Goal: Answer question/provide support: Ask a question

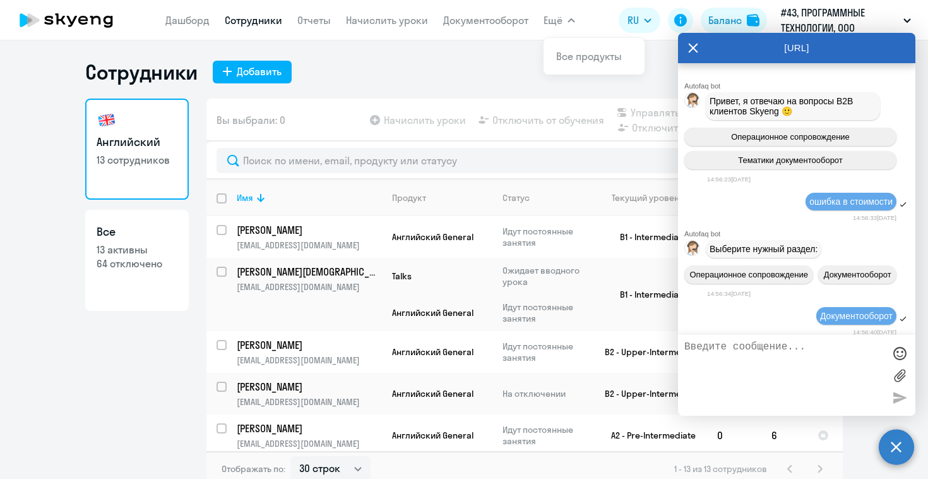
select select "30"
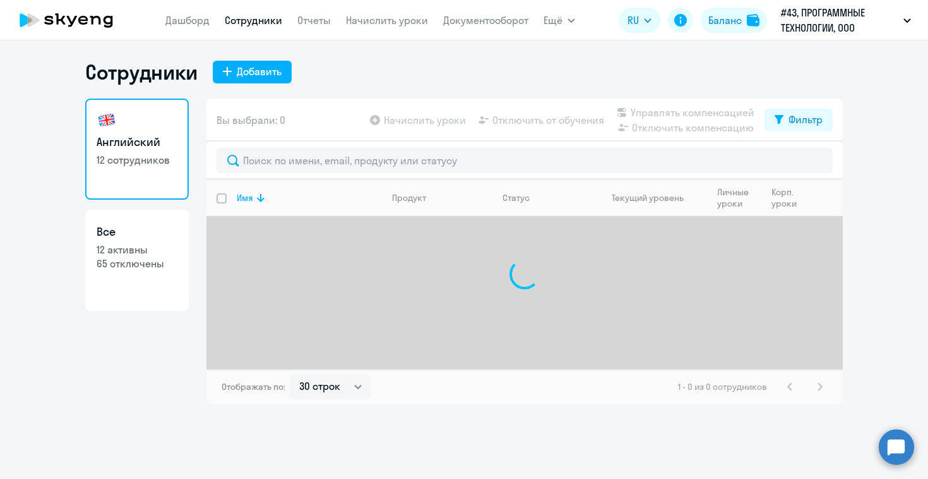
select select "30"
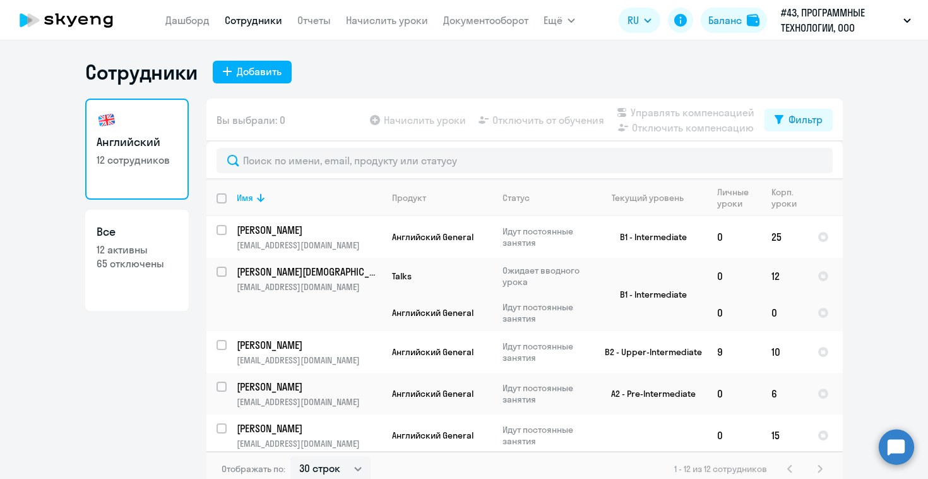
click at [895, 453] on circle at bounding box center [896, 446] width 35 height 35
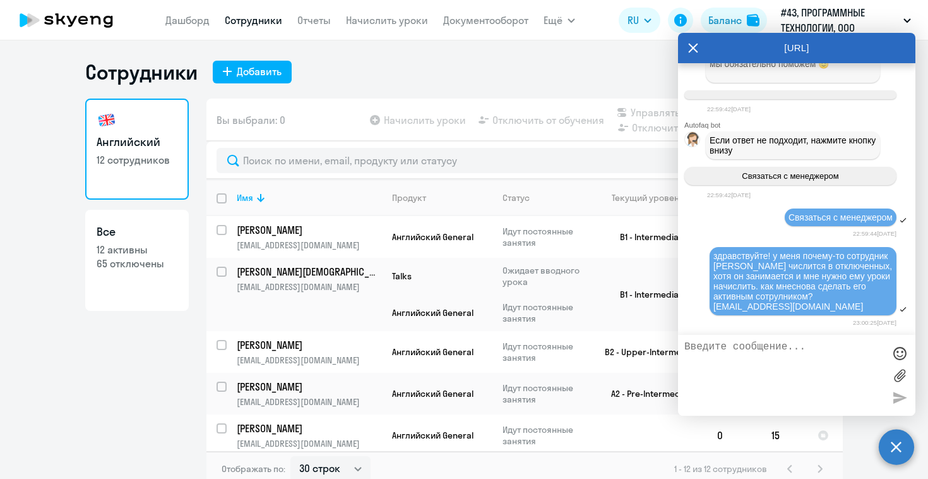
scroll to position [10443, 0]
click at [694, 49] on icon at bounding box center [693, 47] width 9 height 9
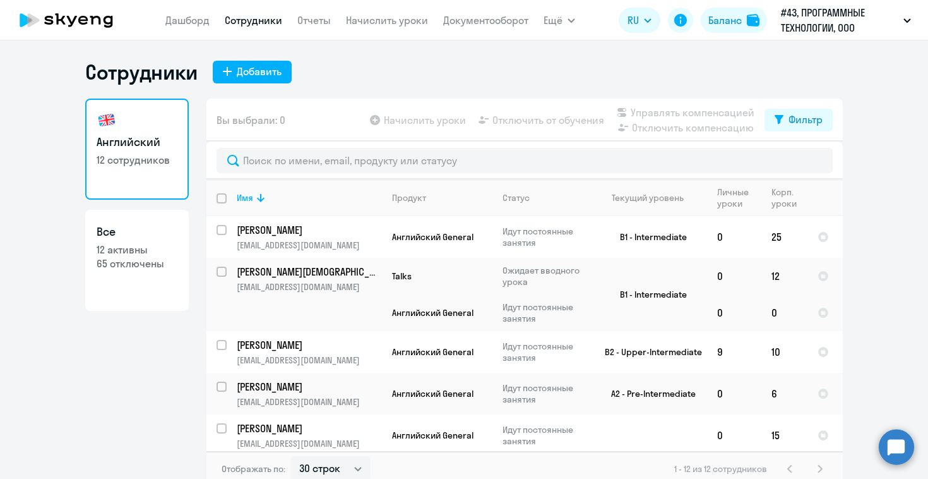
click at [908, 452] on circle at bounding box center [896, 446] width 35 height 35
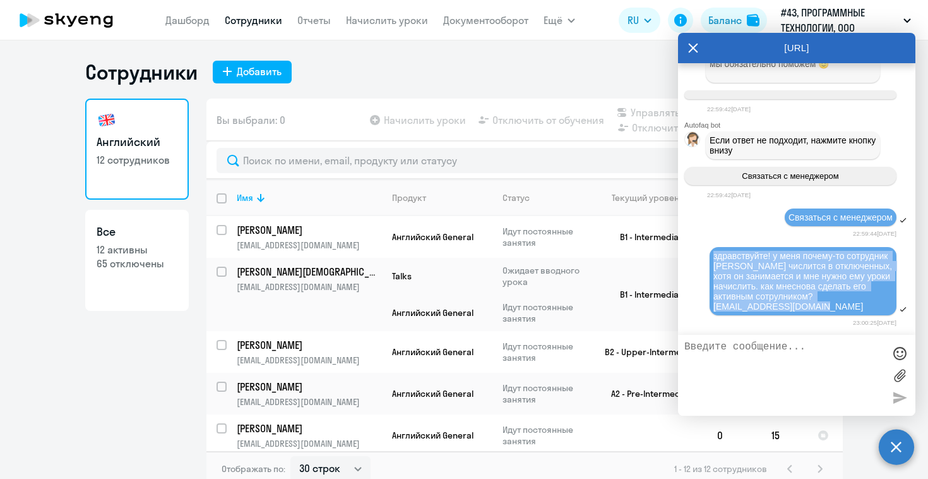
drag, startPoint x: 870, startPoint y: 307, endPoint x: 712, endPoint y: 253, distance: 167.7
click at [712, 253] on div "здравствуйте! у меня почему-то сотрудник [PERSON_NAME] числится в отключенных, …" at bounding box center [803, 281] width 187 height 68
copy span "здравствуйте! у меня почему-то сотрудник [PERSON_NAME] числится в отключенных, …"
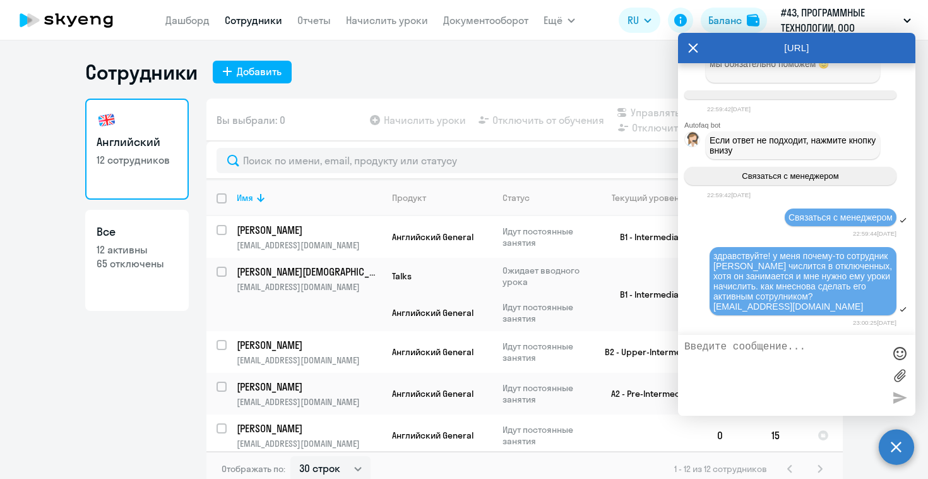
click at [688, 37] on icon at bounding box center [693, 48] width 10 height 30
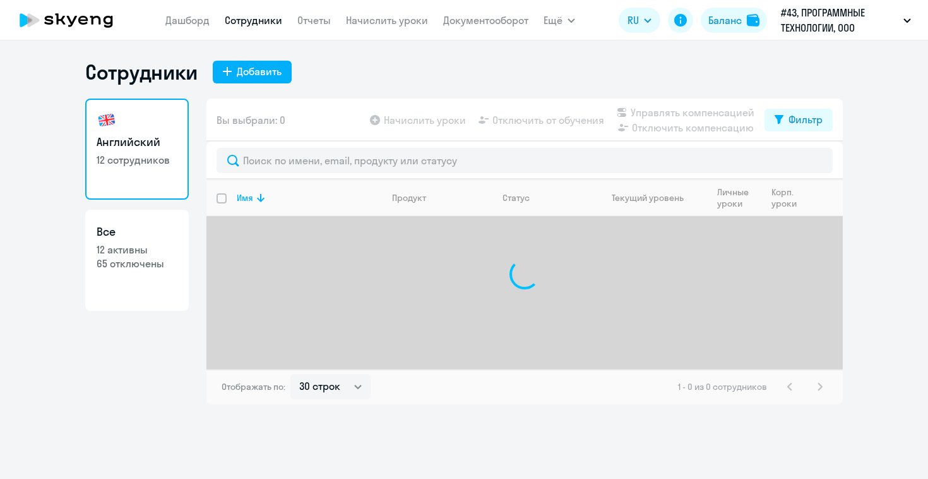
select select "30"
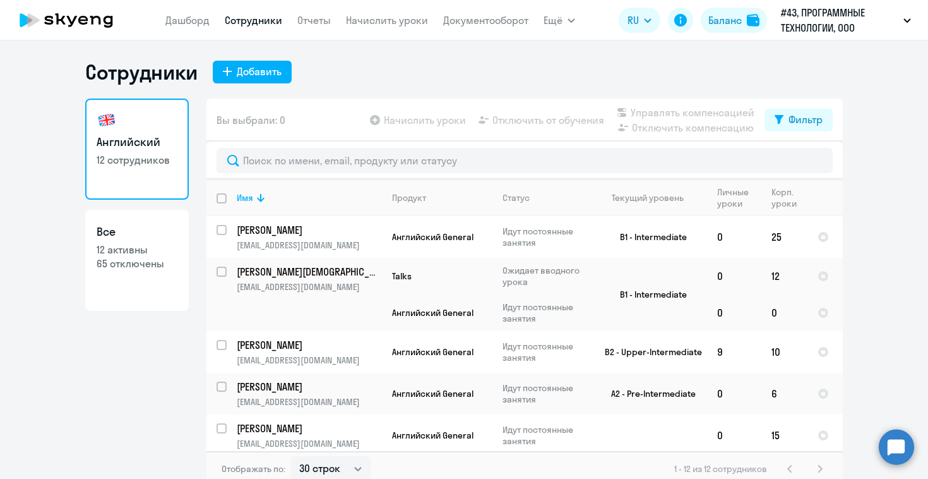
click at [893, 446] on circle at bounding box center [896, 446] width 35 height 35
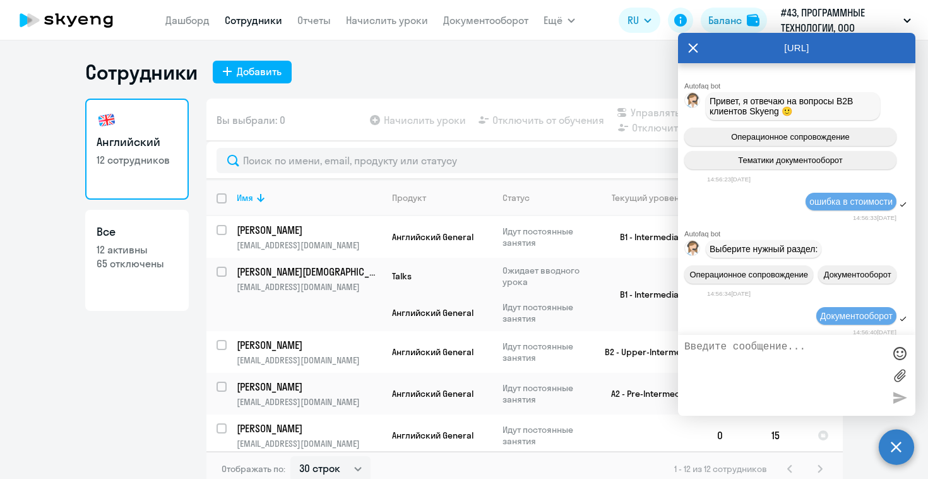
scroll to position [10443, 0]
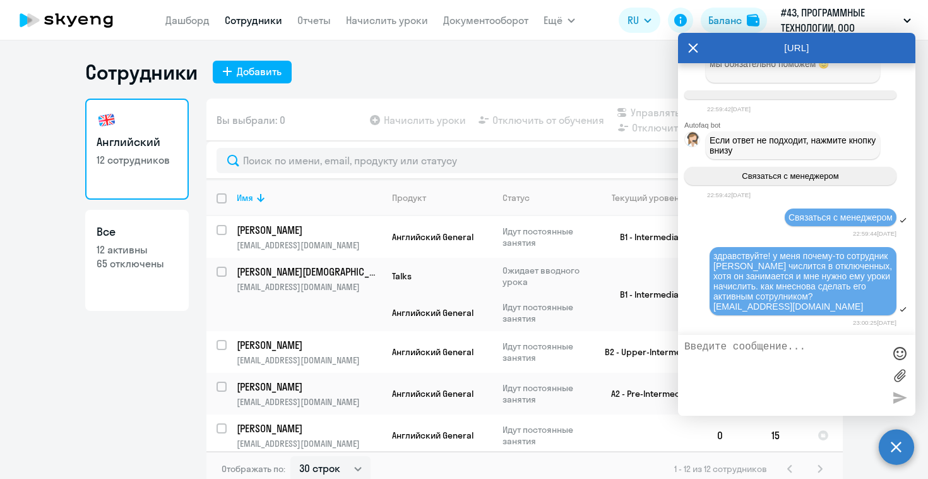
paste textarea "здравствуйте! у меня почему-то сотрудник [PERSON_NAME] числится в отключенных, …"
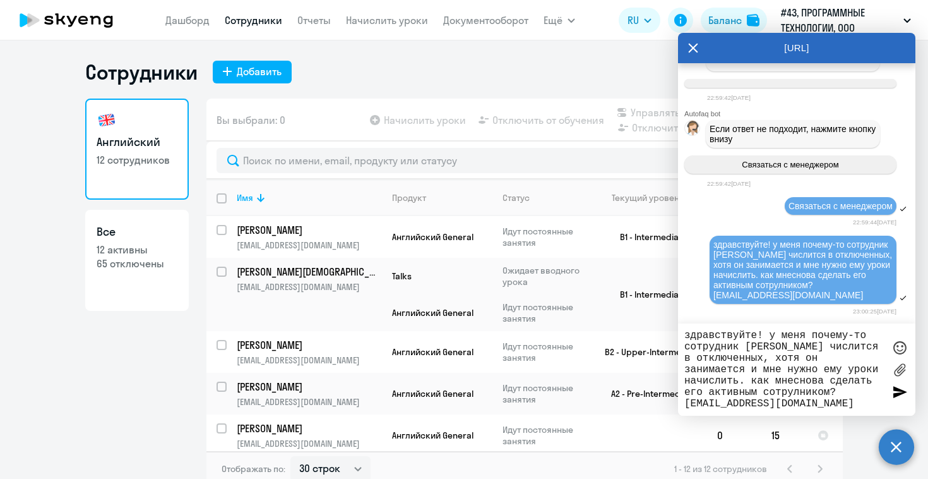
scroll to position [11, 0]
type textarea "здравствуйте! у меня почему-то сотрудник [PERSON_NAME] числится в отключенных, …"
click at [892, 391] on div at bounding box center [899, 391] width 19 height 19
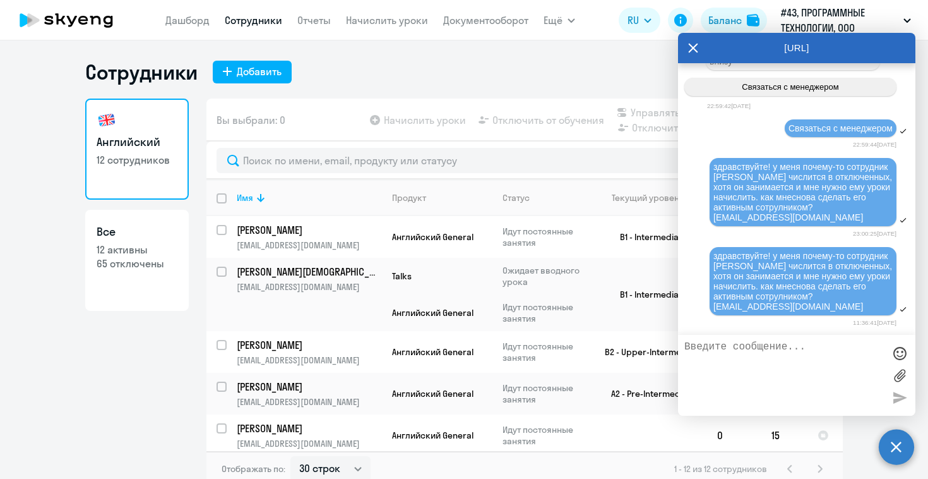
scroll to position [10532, 0]
click at [693, 49] on icon at bounding box center [693, 47] width 9 height 9
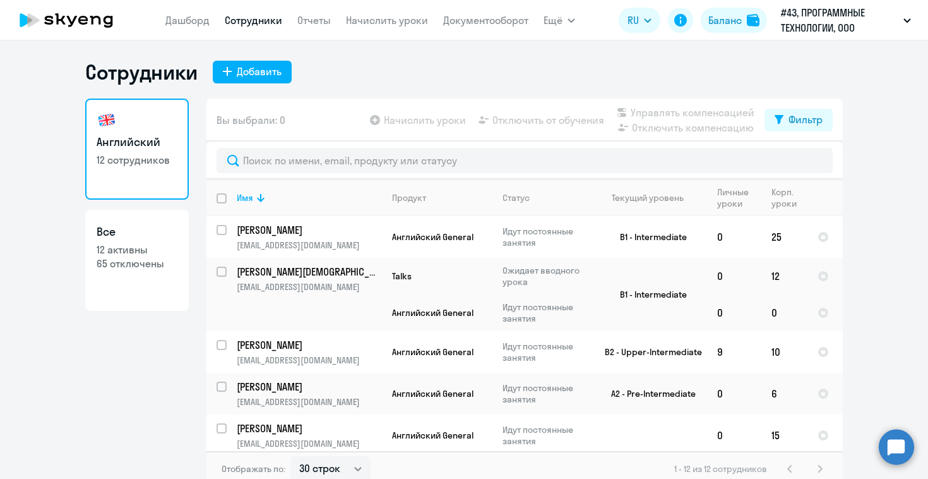
click at [898, 446] on circle at bounding box center [896, 446] width 35 height 35
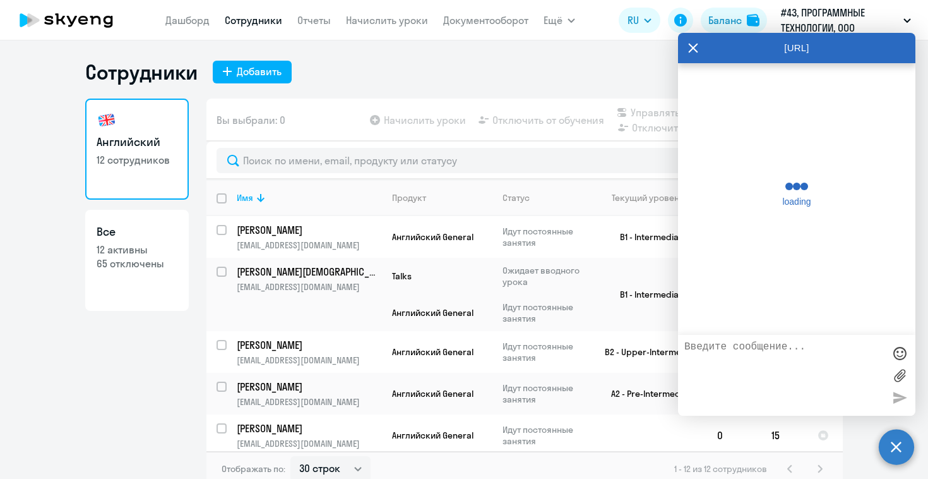
scroll to position [10527, 0]
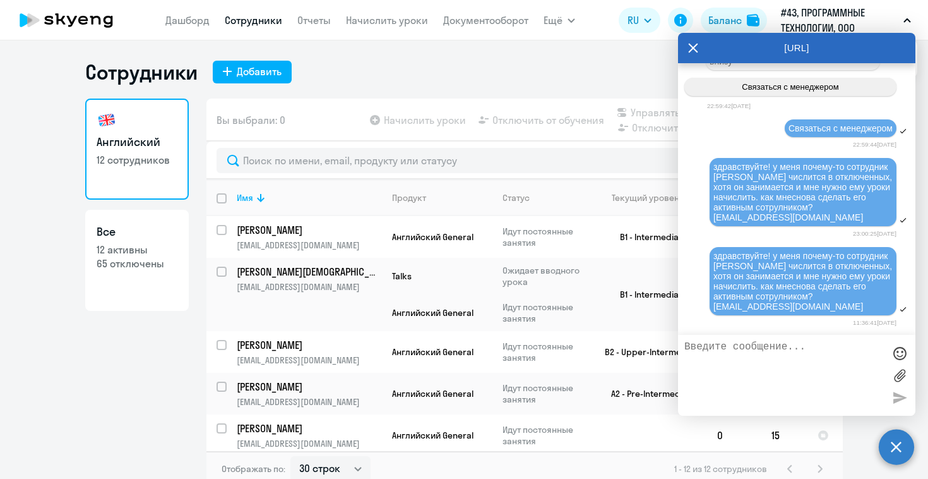
click at [692, 52] on icon at bounding box center [693, 48] width 10 height 30
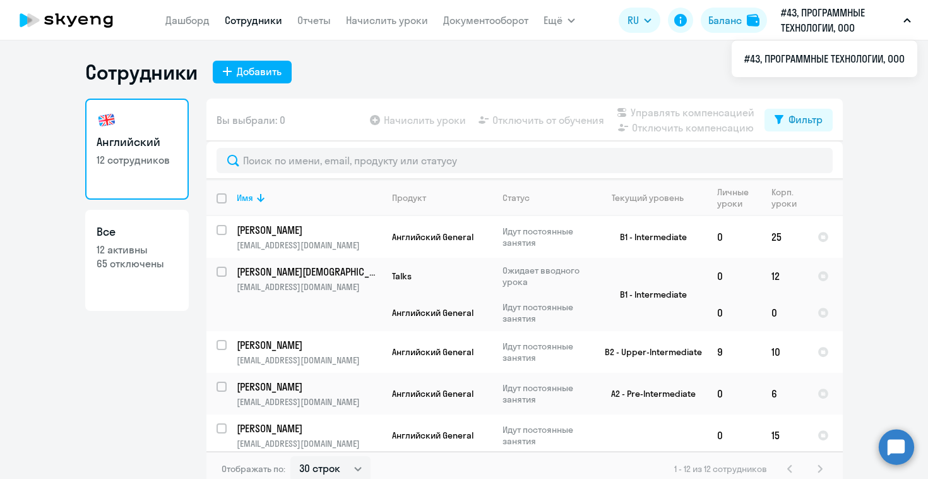
click at [818, 30] on p "#43, ПРОГРАММНЫЕ ТЕХНОЛОГИИ, ООО" at bounding box center [839, 20] width 117 height 30
click at [821, 15] on p "#43, ПРОГРАММНЫЕ ТЕХНОЛОГИИ, ООО" at bounding box center [839, 20] width 117 height 30
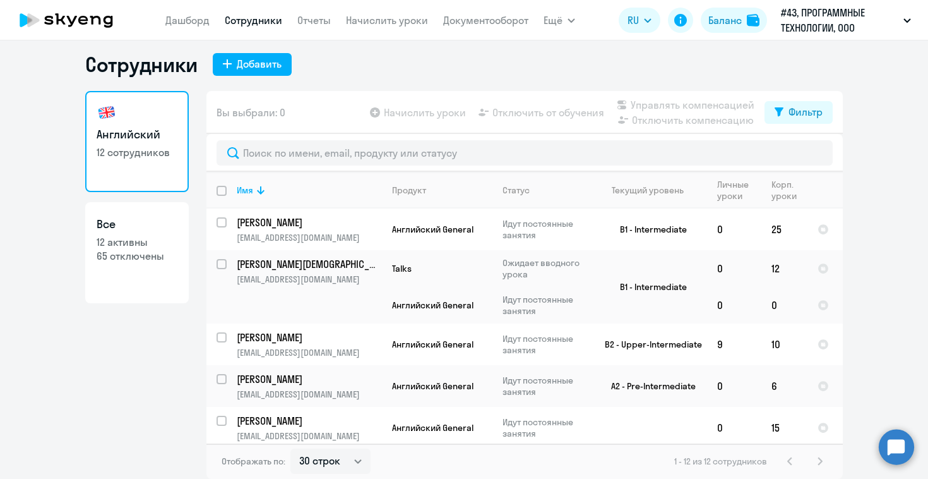
click at [912, 453] on circle at bounding box center [896, 446] width 35 height 35
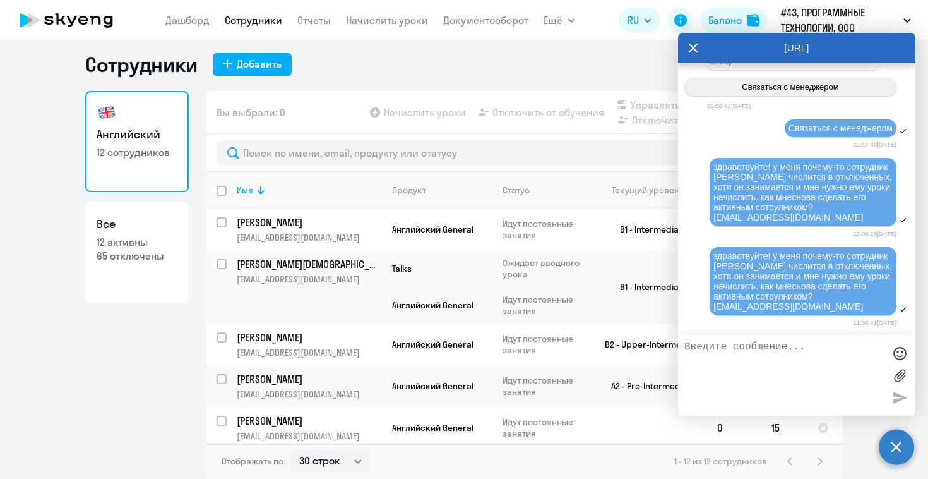
scroll to position [10532, 0]
click at [695, 48] on icon at bounding box center [693, 48] width 10 height 30
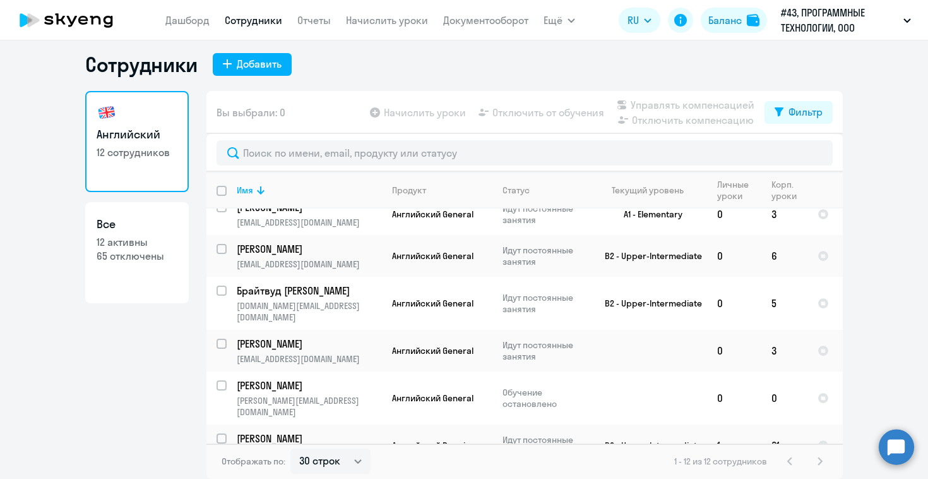
scroll to position [0, 0]
